Goal: Information Seeking & Learning: Learn about a topic

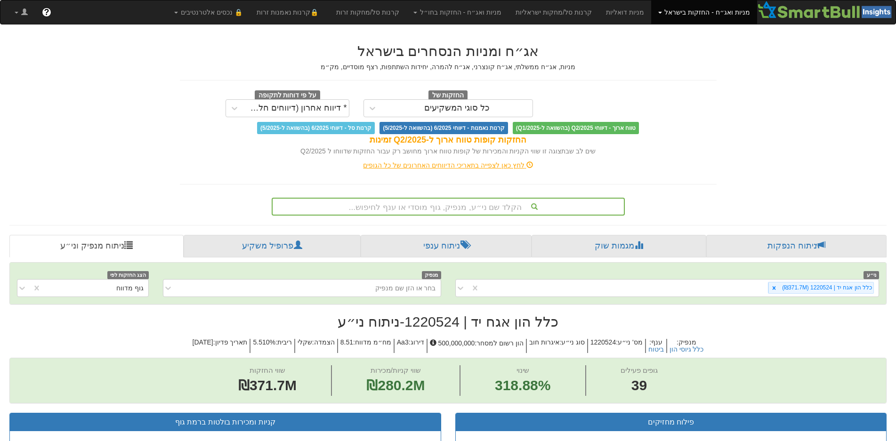
click at [466, 205] on div "הקלד שם ני״ע, מנפיק, גוף מוסדי או ענף לחיפוש..." at bounding box center [448, 207] width 353 height 18
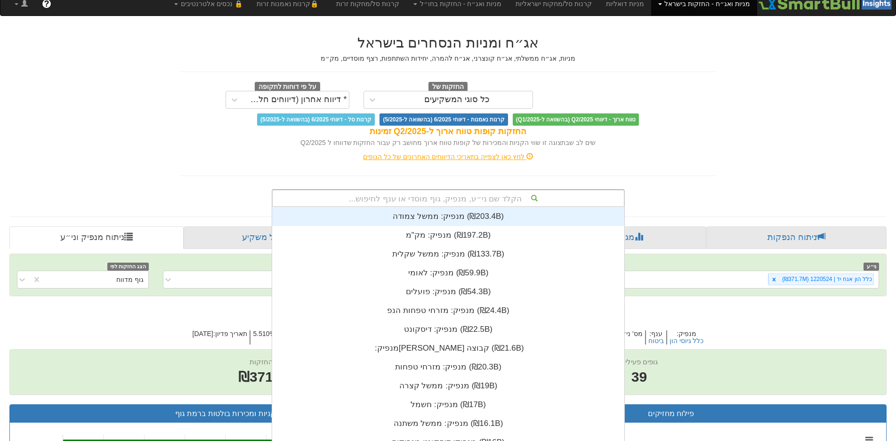
scroll to position [234, 0]
type input "[PERSON_NAME]"
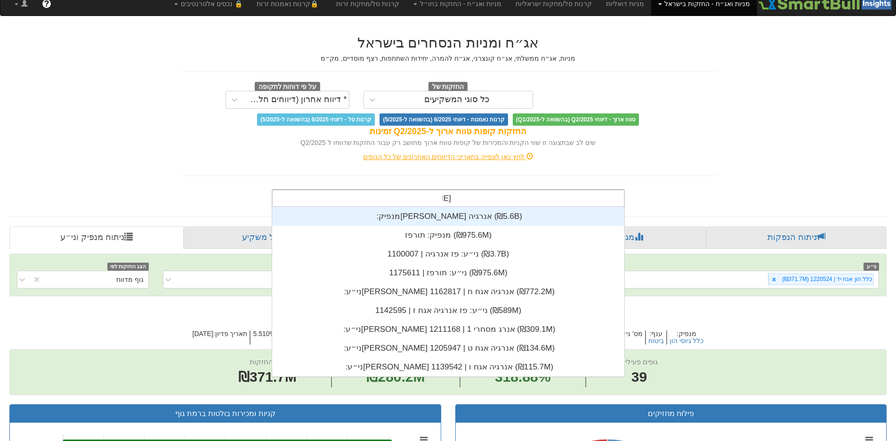
scroll to position [169, 0]
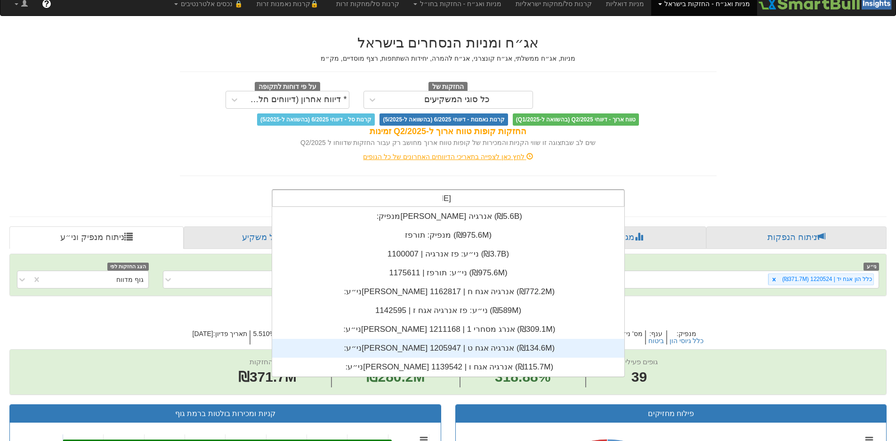
click at [430, 345] on div "ני״ע: ‏[PERSON_NAME] אנרגיה אגח ט | 1205947 ‎(₪134.6M)‎" at bounding box center [448, 348] width 352 height 19
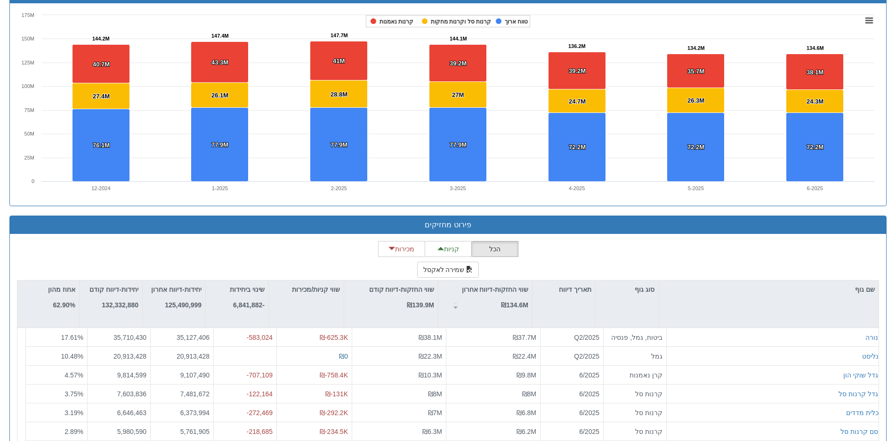
scroll to position [706, 0]
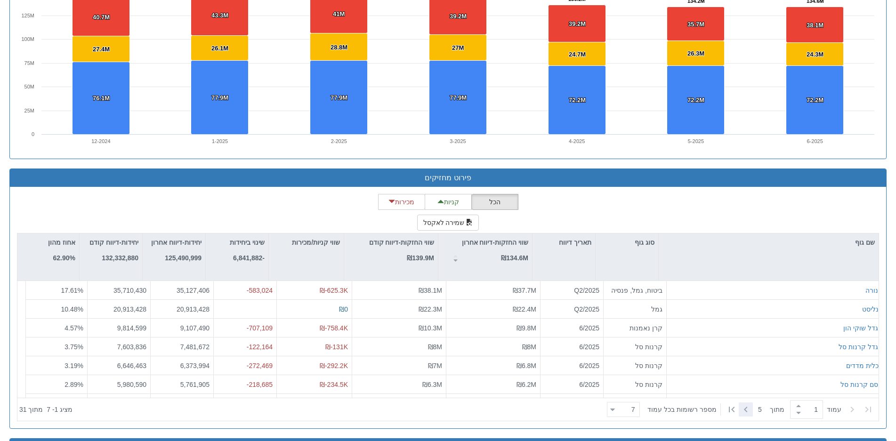
click at [744, 405] on icon at bounding box center [745, 409] width 11 height 11
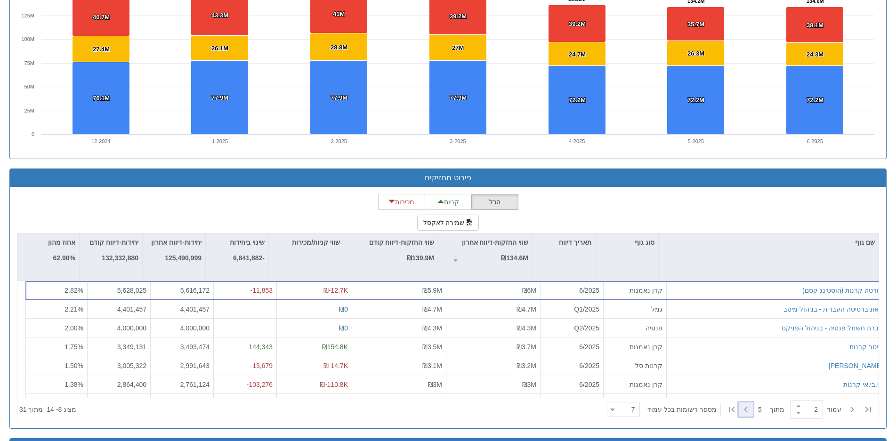
click at [744, 405] on icon at bounding box center [745, 409] width 11 height 11
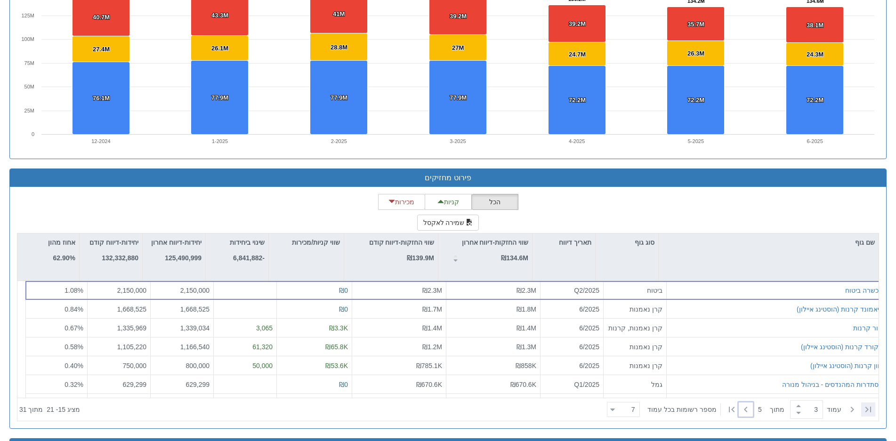
click at [875, 404] on div at bounding box center [868, 409] width 14 height 14
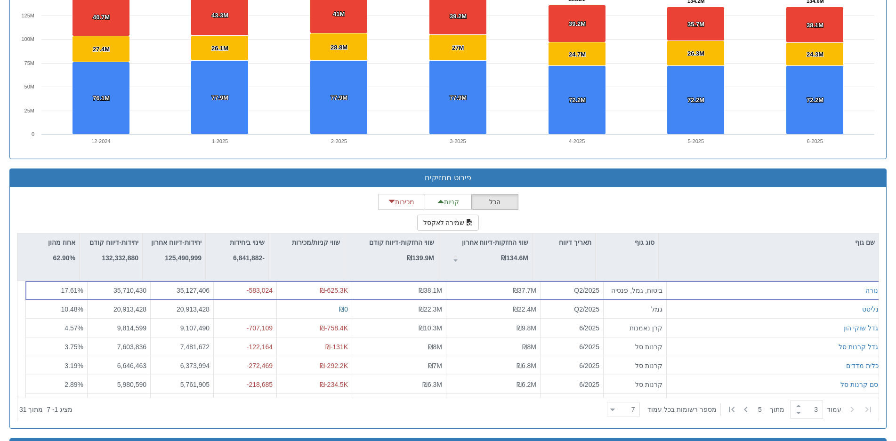
type input "1"
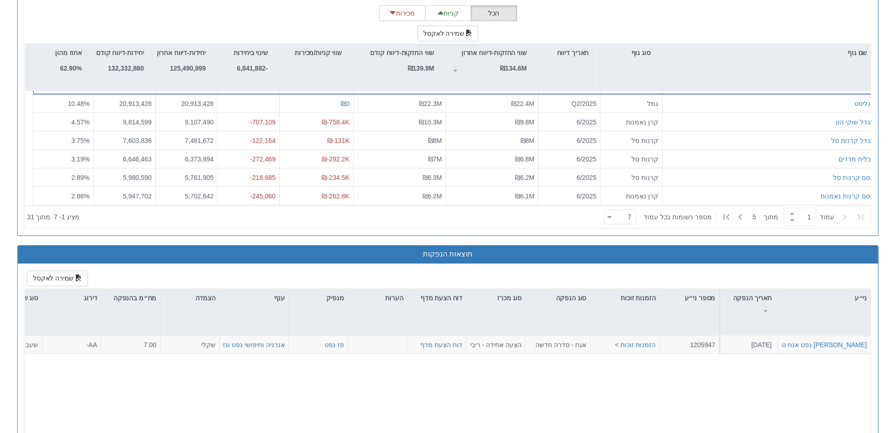
scroll to position [952, 0]
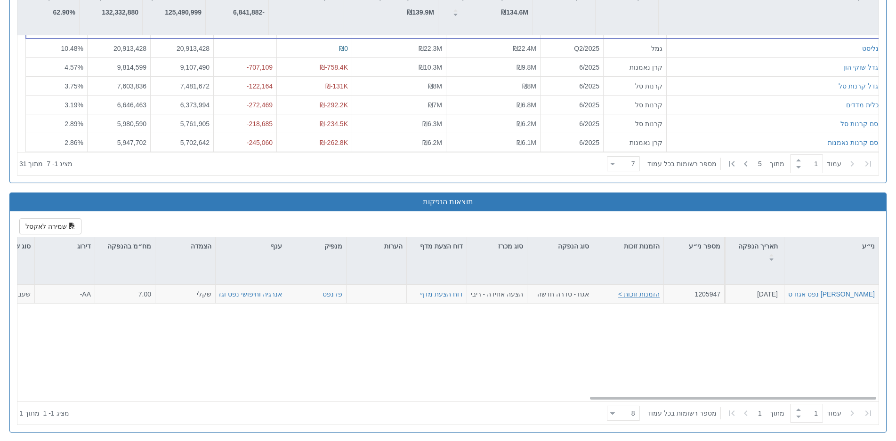
click at [647, 290] on button "הזמנות זוכות >" at bounding box center [638, 293] width 41 height 9
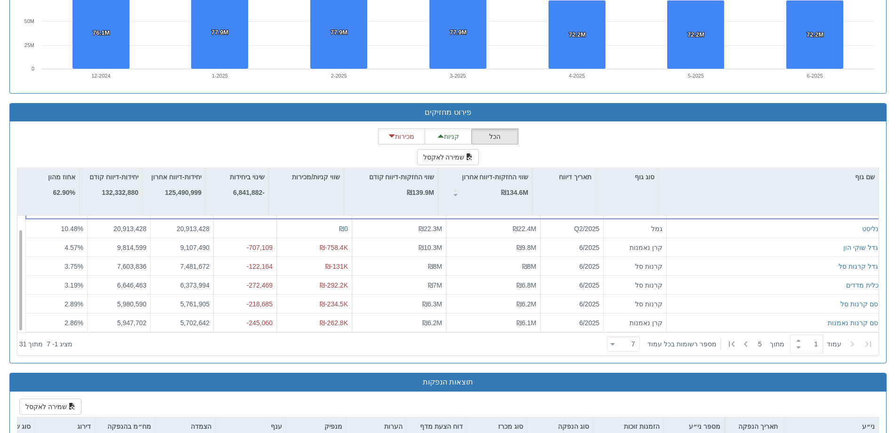
scroll to position [0, 0]
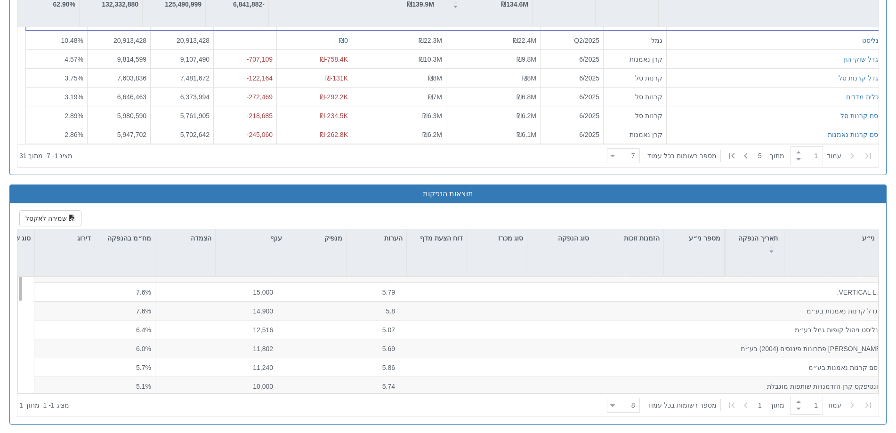
click at [774, 246] on div at bounding box center [771, 249] width 12 height 7
click at [770, 246] on div at bounding box center [771, 249] width 12 height 7
click at [762, 238] on div "תאריך הנפקה" at bounding box center [754, 243] width 58 height 29
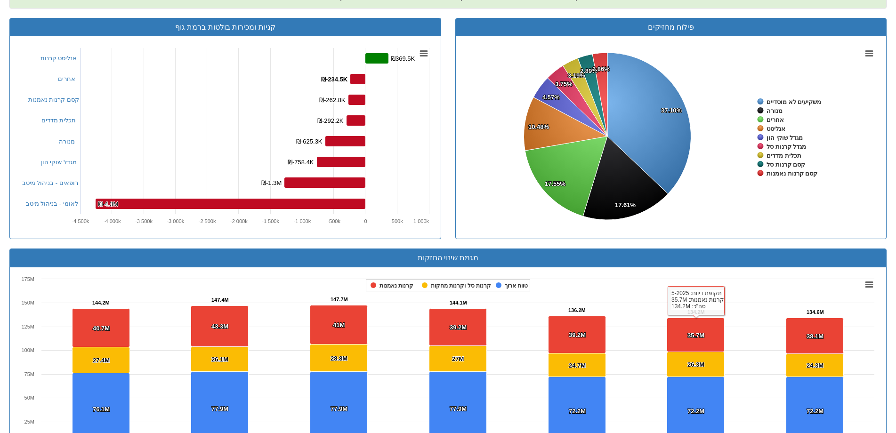
scroll to position [254, 0]
